Goal: Task Accomplishment & Management: Use online tool/utility

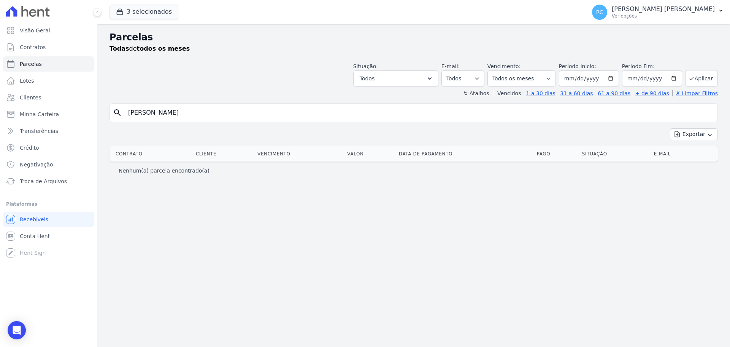
select select
drag, startPoint x: 218, startPoint y: 109, endPoint x: 3, endPoint y: 117, distance: 214.7
click at [0, 121] on div "Visão Geral Contratos [GEOGRAPHIC_DATA] Lotes Clientes Minha Carteira Transferê…" at bounding box center [365, 173] width 730 height 347
paste input "[PERSON_NAME]"
type input "[PERSON_NAME]"
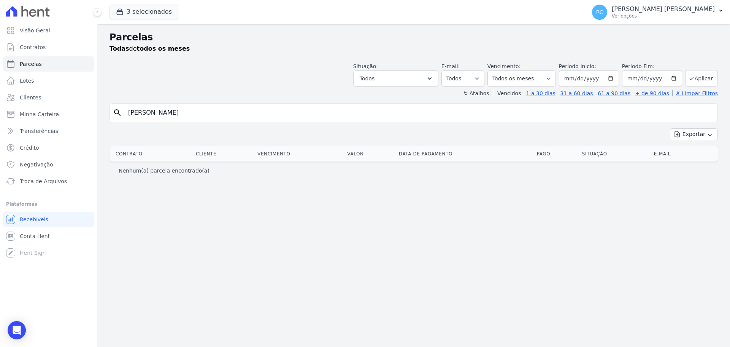
select select
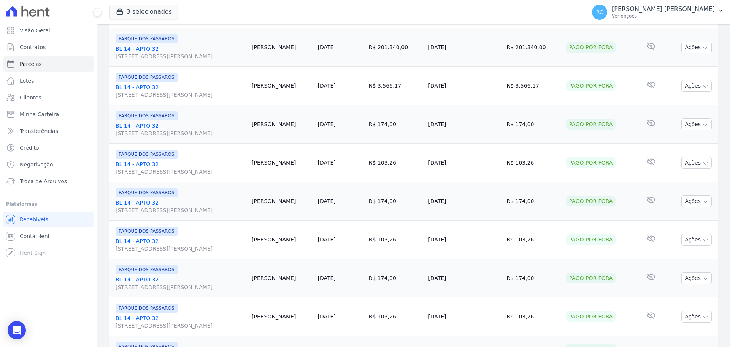
scroll to position [809, 0]
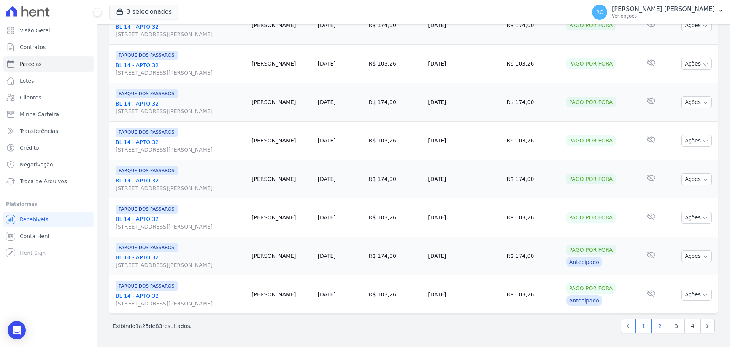
click at [654, 326] on link "2" at bounding box center [660, 325] width 16 height 14
select select
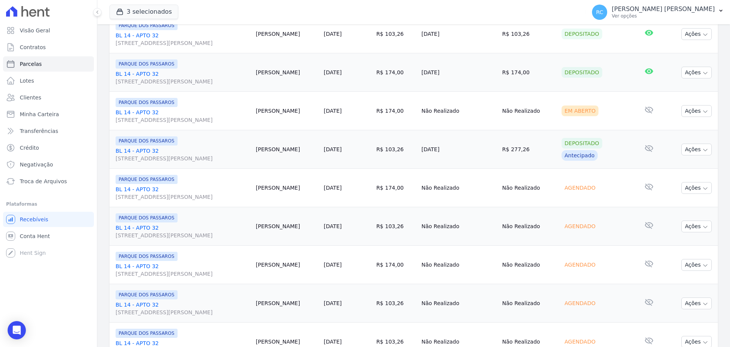
scroll to position [647, 0]
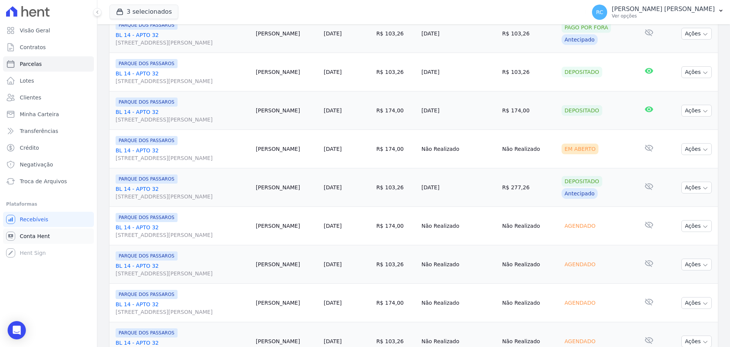
click at [38, 239] on span "Conta Hent" at bounding box center [35, 236] width 30 height 8
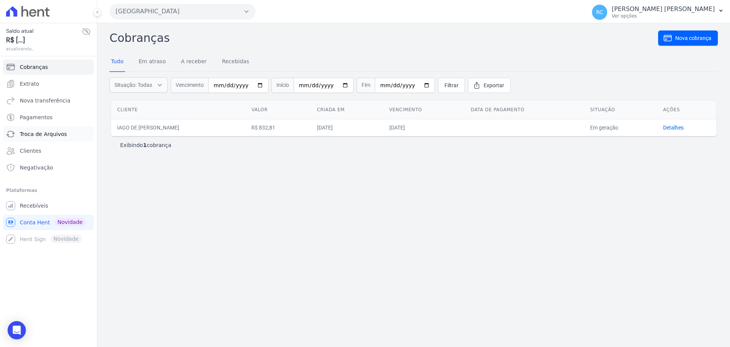
click at [58, 133] on span "Troca de Arquivos" at bounding box center [43, 134] width 47 height 8
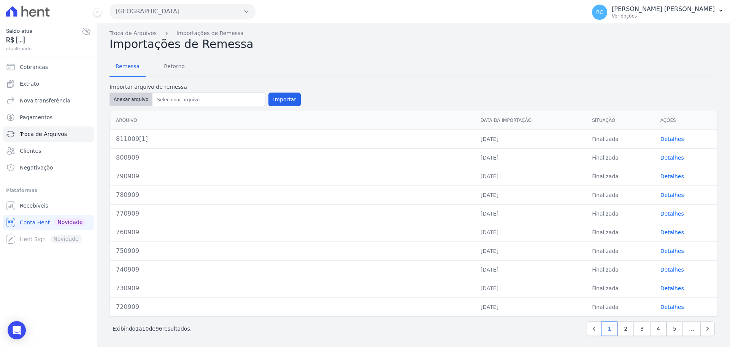
click at [127, 101] on button "Anexar arquivo" at bounding box center [131, 99] width 43 height 14
type input "821009[1]"
click at [278, 99] on button "Importar" at bounding box center [285, 99] width 32 height 14
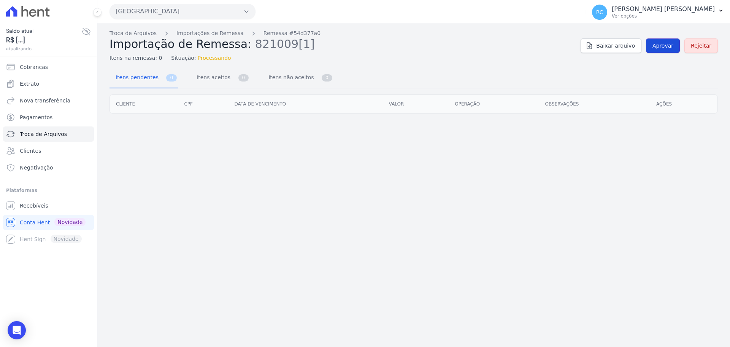
click at [652, 45] on link "Aprovar" at bounding box center [663, 45] width 34 height 14
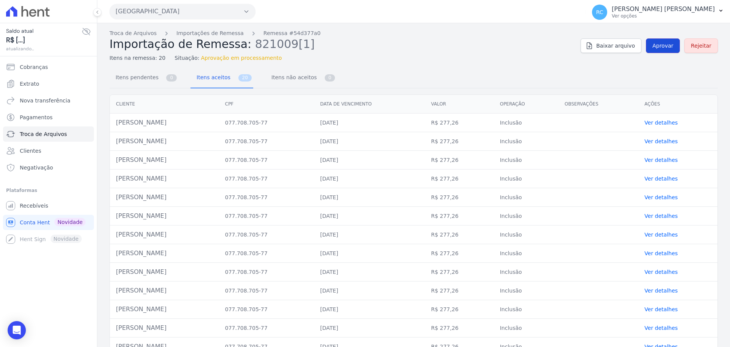
click at [657, 48] on span "Aprovar" at bounding box center [663, 46] width 21 height 8
click at [660, 46] on span "Aprovar" at bounding box center [663, 46] width 21 height 8
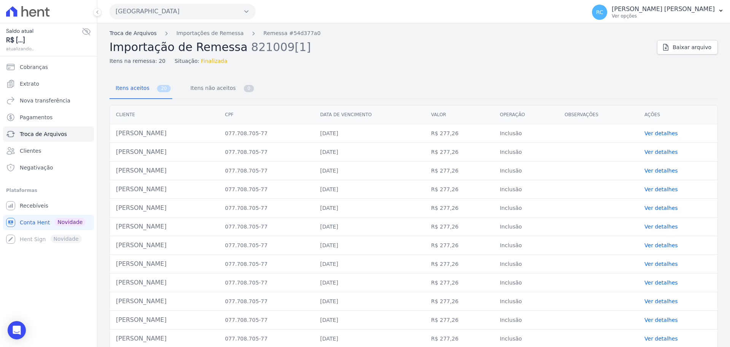
click at [139, 33] on link "Troca de Arquivos" at bounding box center [133, 33] width 47 height 8
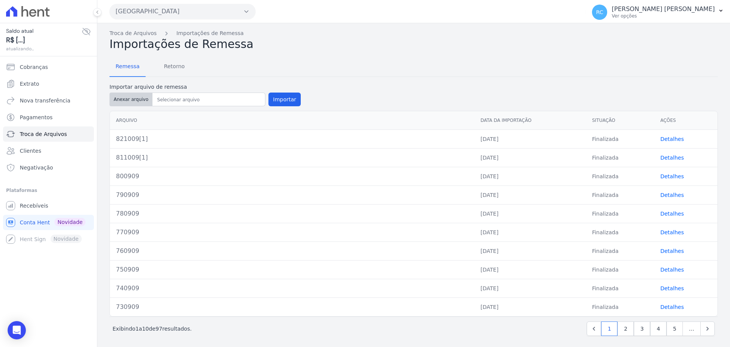
click at [123, 97] on button "Anexar arquivo" at bounding box center [131, 99] width 43 height 14
type input "831009[1]"
click at [280, 102] on button "Importar" at bounding box center [285, 99] width 32 height 14
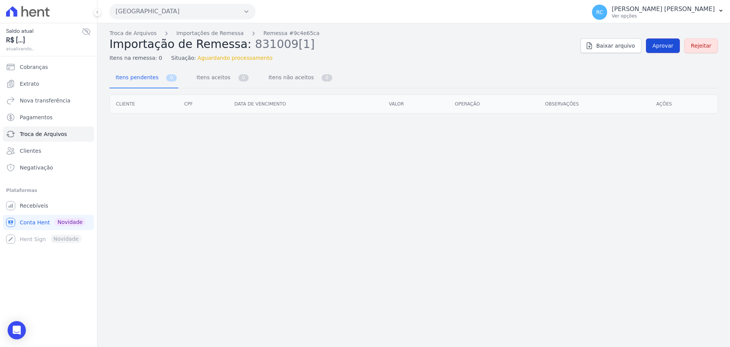
click at [663, 47] on span "Aprovar" at bounding box center [663, 46] width 21 height 8
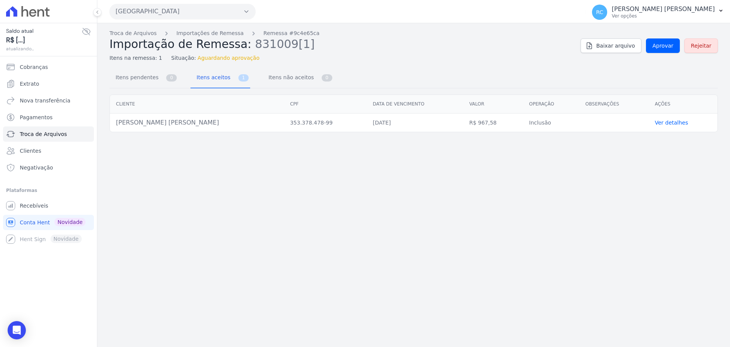
click at [552, 254] on div "Troca de Arquivos Importações de Remessa Remessa #9c4e65ca Importação de Remess…" at bounding box center [413, 184] width 633 height 323
click at [657, 43] on span "Aprovar" at bounding box center [663, 46] width 21 height 8
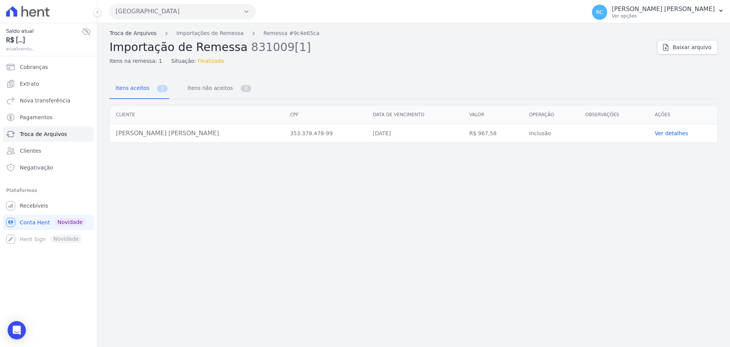
click at [132, 33] on link "Troca de Arquivos" at bounding box center [133, 33] width 47 height 8
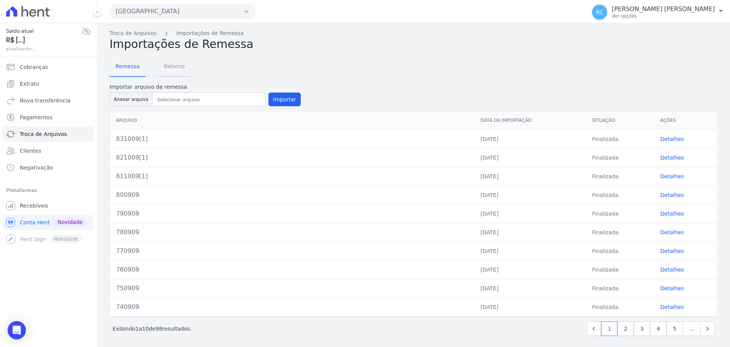
click at [178, 64] on span "Retorno" at bounding box center [174, 66] width 30 height 15
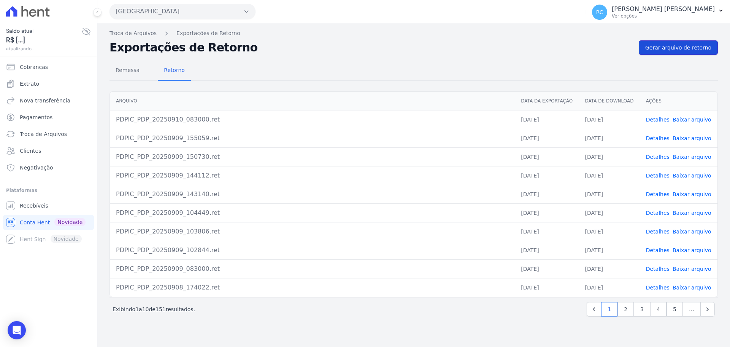
click at [688, 48] on span "Gerar arquivo de retorno" at bounding box center [679, 48] width 66 height 8
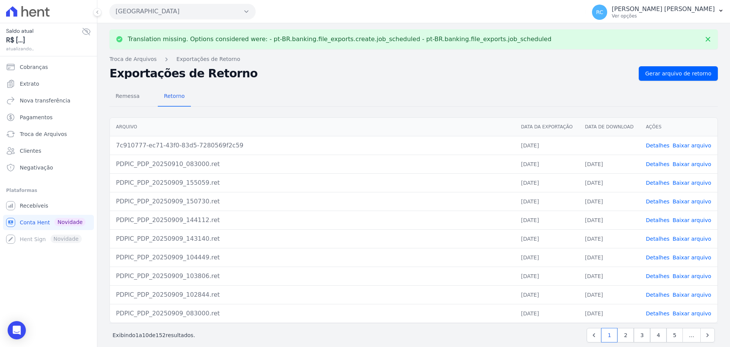
drag, startPoint x: 681, startPoint y: 146, endPoint x: 664, endPoint y: 136, distance: 19.6
click at [681, 146] on link "Baixar arquivo" at bounding box center [692, 145] width 39 height 6
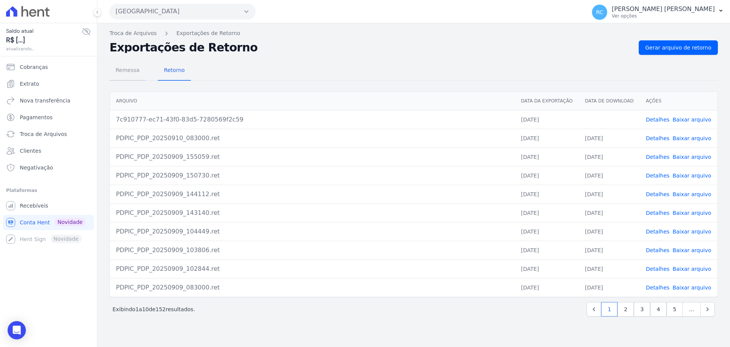
click at [135, 70] on span "Remessa" at bounding box center [127, 69] width 33 height 15
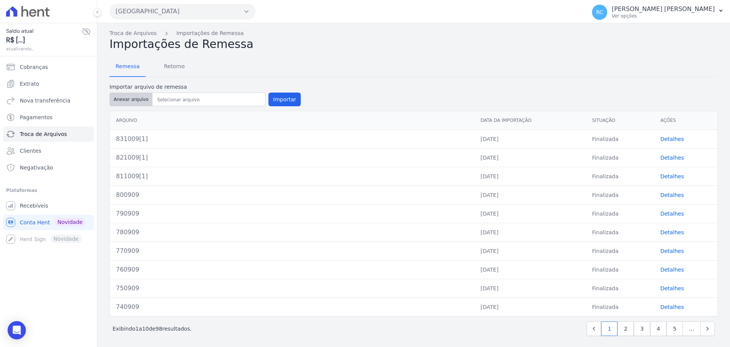
click at [134, 100] on button "Anexar arquivo" at bounding box center [131, 99] width 43 height 14
type input "841009[1]"
click at [283, 96] on button "Importar" at bounding box center [285, 99] width 32 height 14
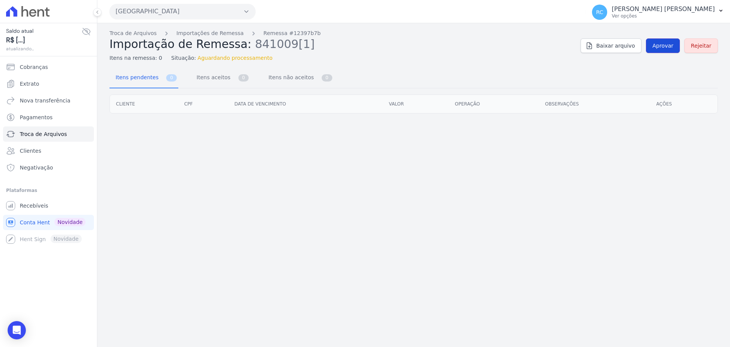
click at [670, 49] on span "Aprovar" at bounding box center [663, 46] width 21 height 8
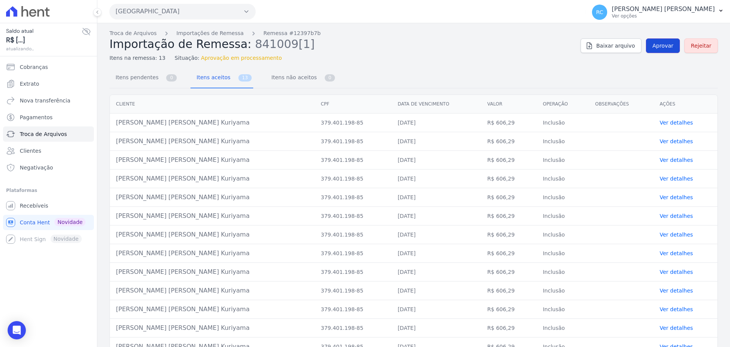
click at [659, 48] on span "Aprovar" at bounding box center [663, 46] width 21 height 8
click at [666, 48] on span "Aprovar" at bounding box center [663, 46] width 21 height 8
click at [661, 46] on span "Aprovar" at bounding box center [663, 46] width 21 height 8
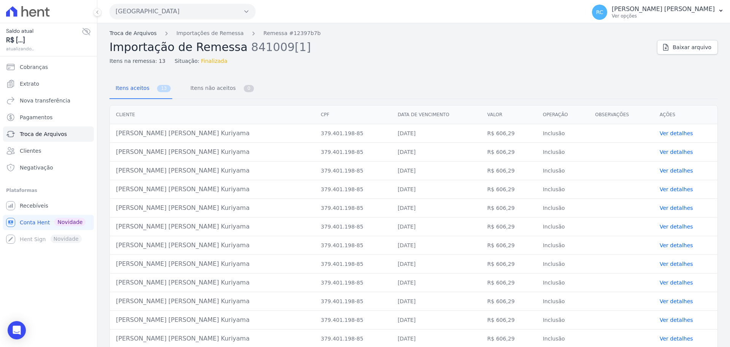
click at [132, 33] on link "Troca de Arquivos" at bounding box center [133, 33] width 47 height 8
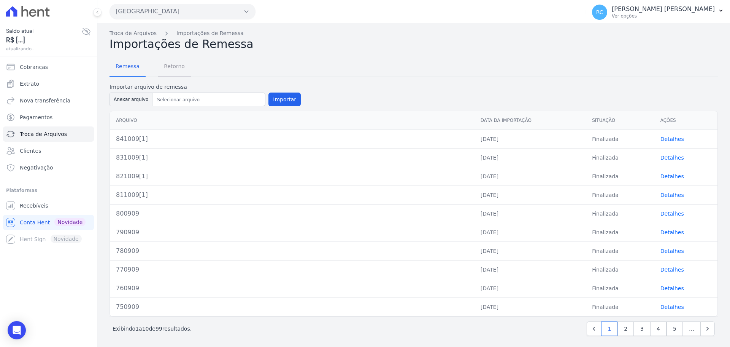
click at [167, 68] on span "Retorno" at bounding box center [174, 66] width 30 height 15
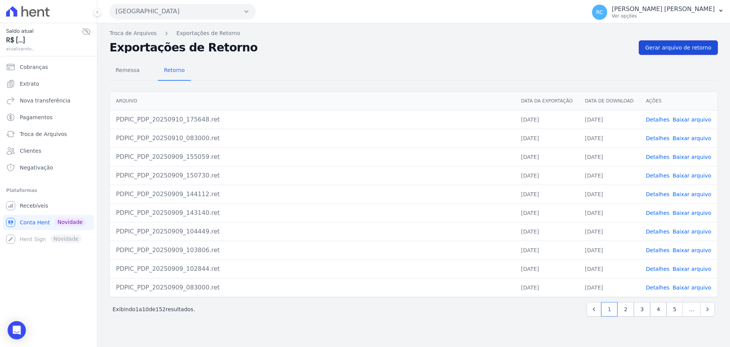
click at [687, 51] on link "Gerar arquivo de retorno" at bounding box center [678, 47] width 79 height 14
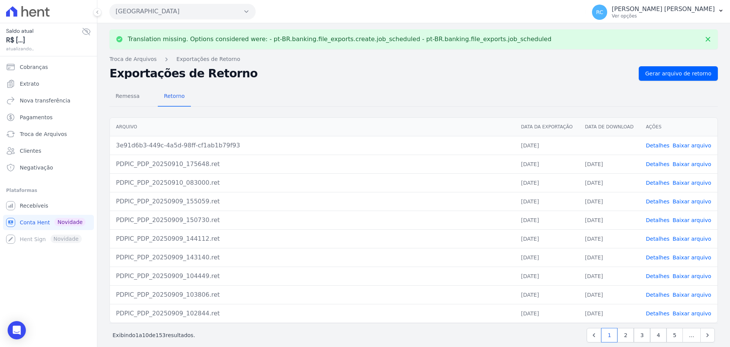
click at [683, 144] on link "Baixar arquivo" at bounding box center [692, 145] width 39 height 6
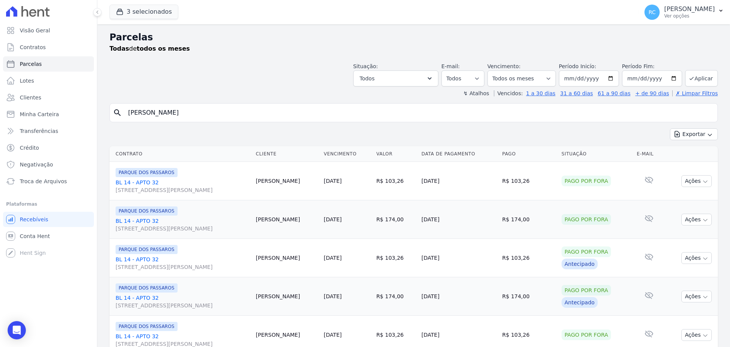
select select
drag, startPoint x: 228, startPoint y: 110, endPoint x: 0, endPoint y: 87, distance: 228.7
click at [0, 91] on div "Visão Geral Contratos [GEOGRAPHIC_DATA] Lotes Clientes Minha Carteira Transferê…" at bounding box center [365, 173] width 730 height 347
type input "junior de [PERSON_NAME]"
select select
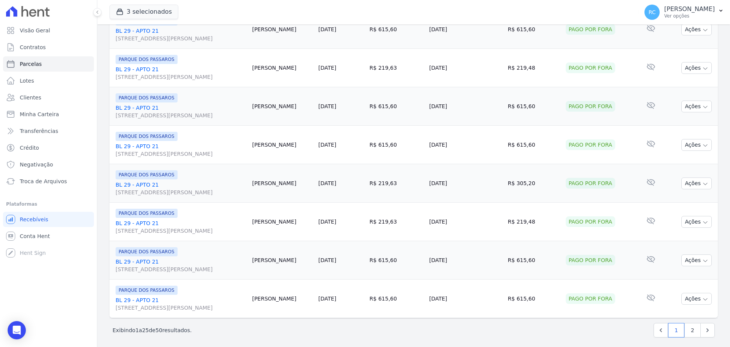
scroll to position [809, 0]
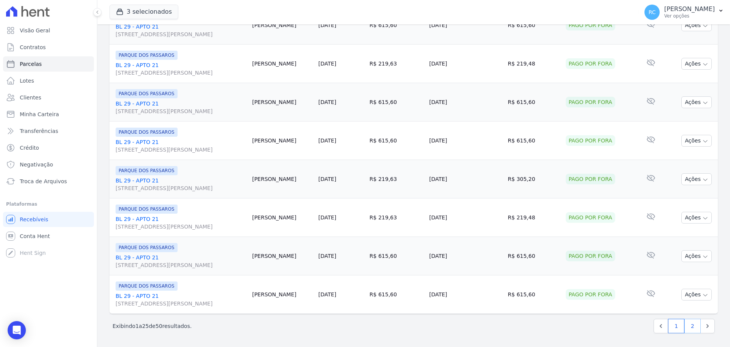
click at [687, 325] on link "2" at bounding box center [693, 325] width 16 height 14
select select
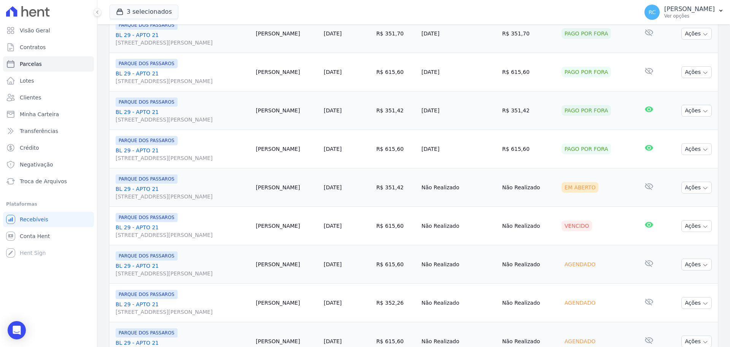
scroll to position [809, 0]
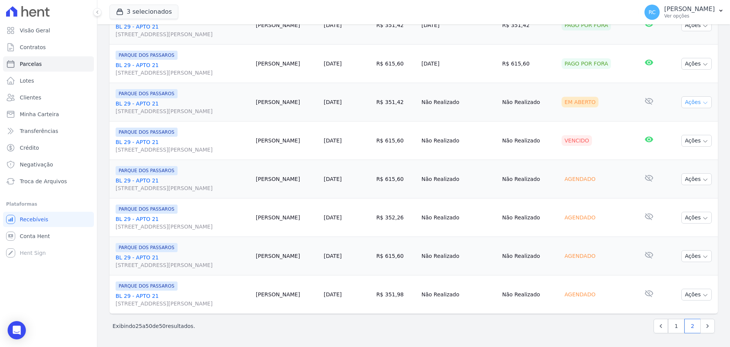
click at [692, 101] on button "Ações" at bounding box center [697, 102] width 30 height 12
click at [679, 166] on link "Liquidação Manual" at bounding box center [693, 162] width 73 height 14
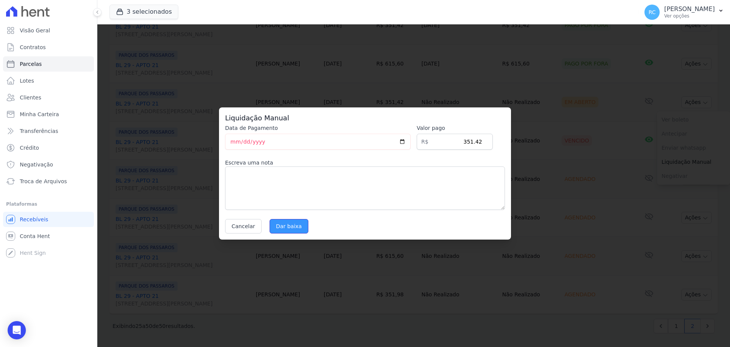
click at [283, 225] on input "Dar baixa" at bounding box center [289, 226] width 39 height 14
select select
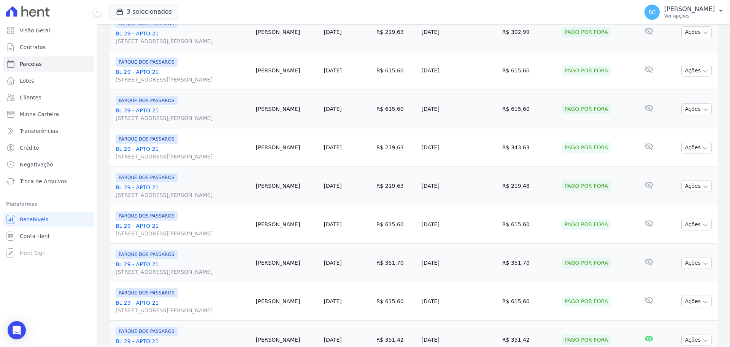
scroll to position [723, 0]
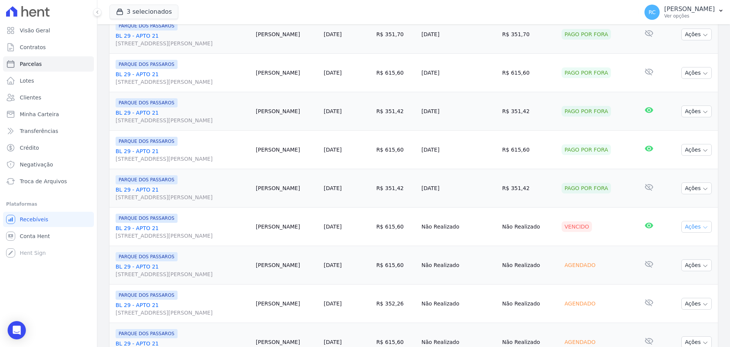
click at [689, 227] on button "Ações" at bounding box center [697, 227] width 30 height 12
click at [677, 287] on link "Liquidação Manual" at bounding box center [693, 286] width 73 height 14
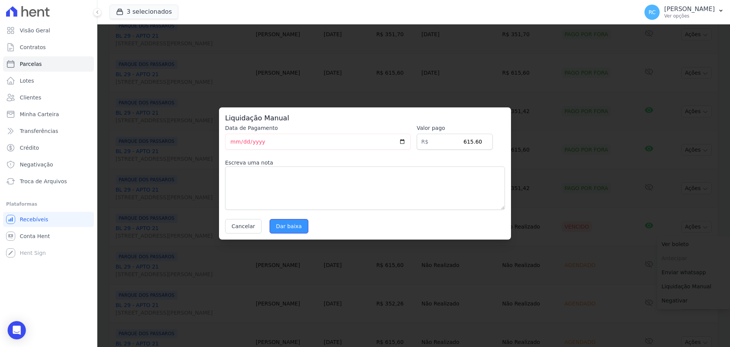
click at [284, 228] on input "Dar baixa" at bounding box center [289, 226] width 39 height 14
select select
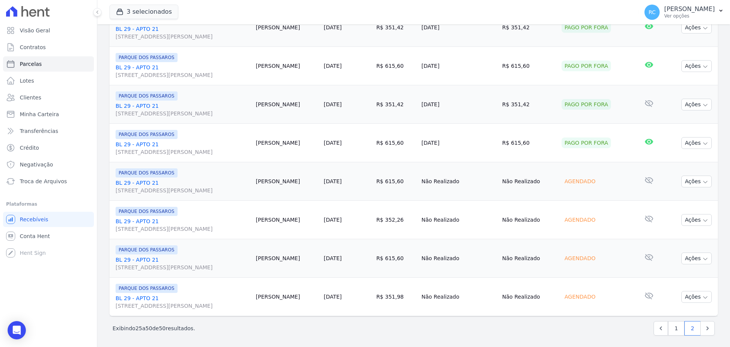
scroll to position [809, 0]
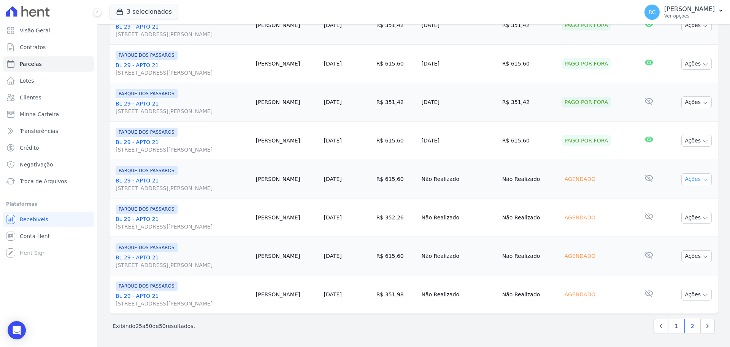
click at [689, 173] on button "Ações" at bounding box center [697, 179] width 30 height 12
click at [668, 242] on link "Liquidação Manual" at bounding box center [693, 239] width 73 height 14
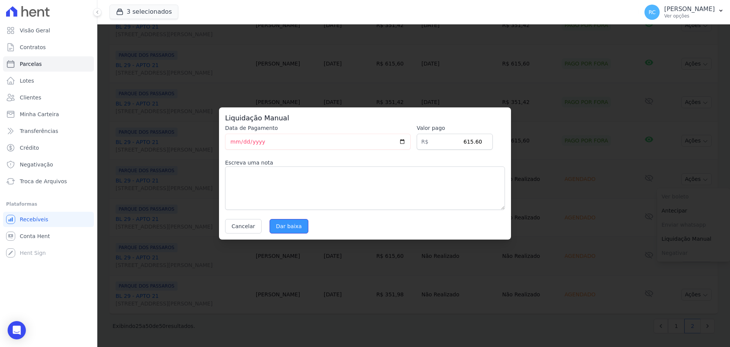
click at [289, 226] on input "Dar baixa" at bounding box center [289, 226] width 39 height 14
select select
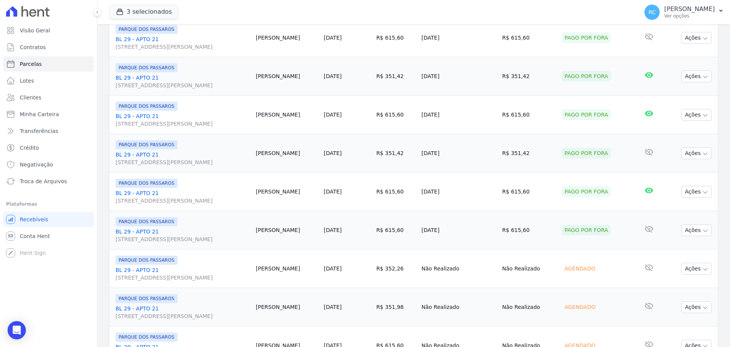
scroll to position [809, 0]
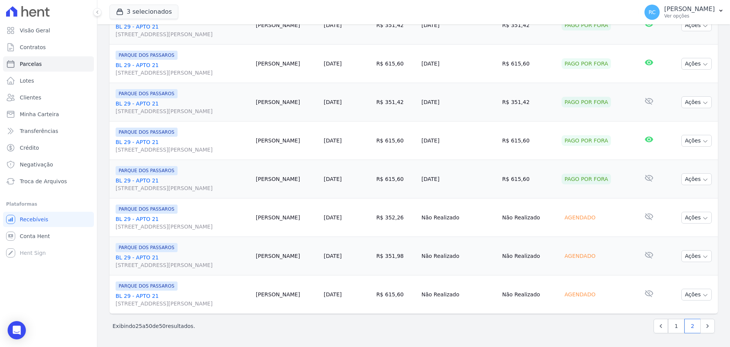
drag, startPoint x: 682, startPoint y: 220, endPoint x: 690, endPoint y: 223, distance: 8.5
click at [683, 220] on button "Ações" at bounding box center [697, 218] width 30 height 12
click at [661, 277] on link "Liquidação Manual" at bounding box center [693, 277] width 73 height 14
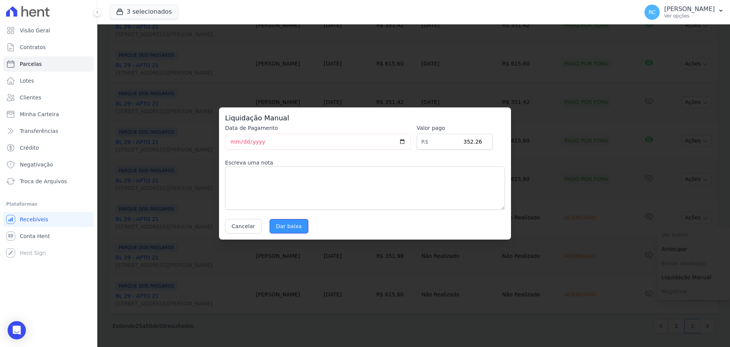
click at [291, 226] on input "Dar baixa" at bounding box center [289, 226] width 39 height 14
select select
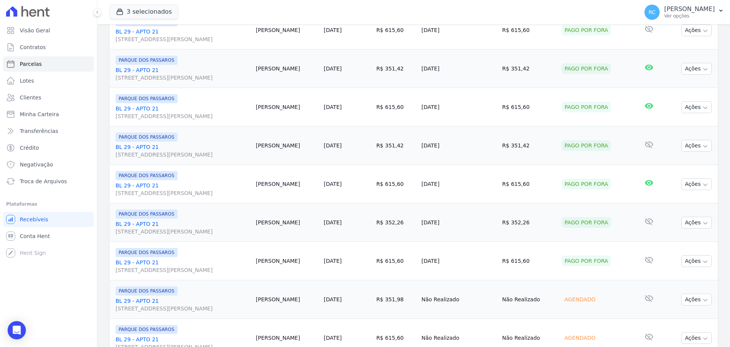
scroll to position [809, 0]
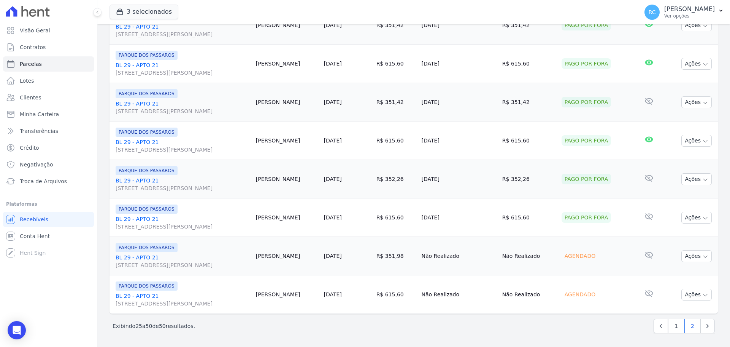
drag, startPoint x: 571, startPoint y: 261, endPoint x: 654, endPoint y: 263, distance: 83.0
click at [582, 260] on div "Agendado" at bounding box center [580, 255] width 37 height 11
click at [675, 255] on td "Ações Ver boleto Não é possível visualizar o boleto de um pagamento agendado An…" at bounding box center [691, 256] width 53 height 38
click at [688, 256] on button "Ações" at bounding box center [697, 256] width 30 height 12
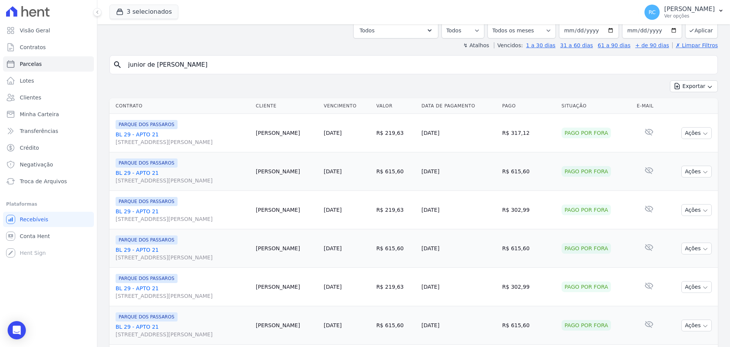
scroll to position [0, 0]
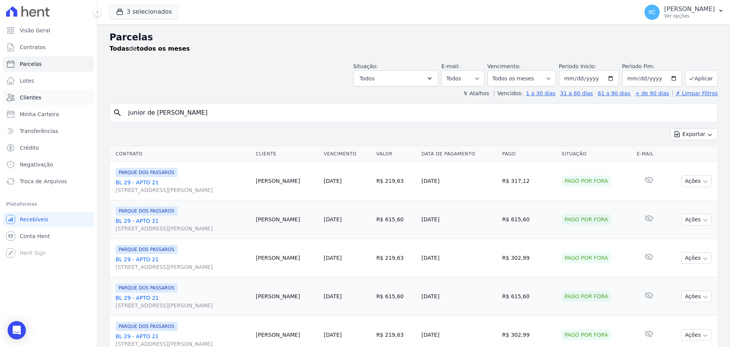
drag, startPoint x: 195, startPoint y: 108, endPoint x: 66, endPoint y: 100, distance: 129.2
click at [54, 108] on div "Visão Geral Contratos [GEOGRAPHIC_DATA] Lotes Clientes Minha Carteira Transferê…" at bounding box center [365, 173] width 730 height 347
paste input "RAFAEL HIROSHI CARVALHO KURIYAMA"
type input "RAFAEL HIROSHI CARVALHO KURIYAMA"
select select
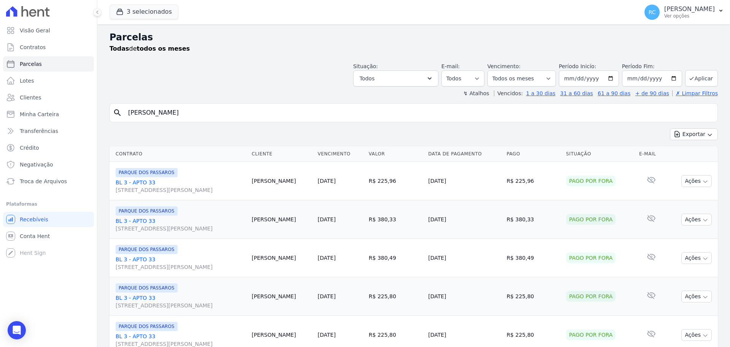
drag, startPoint x: 249, startPoint y: 113, endPoint x: 95, endPoint y: 107, distance: 154.6
click at [48, 113] on div "Visão Geral Contratos [GEOGRAPHIC_DATA] Lotes Clientes Minha Carteira Transferê…" at bounding box center [365, 173] width 730 height 347
